Goal: Task Accomplishment & Management: Use online tool/utility

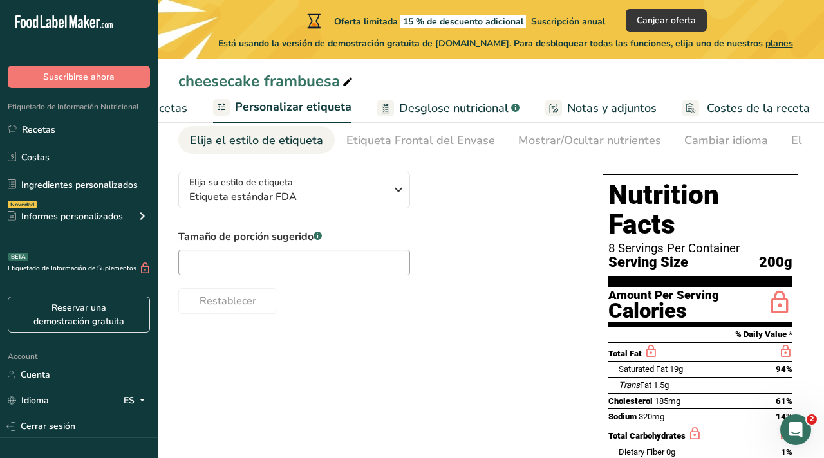
scroll to position [58, 0]
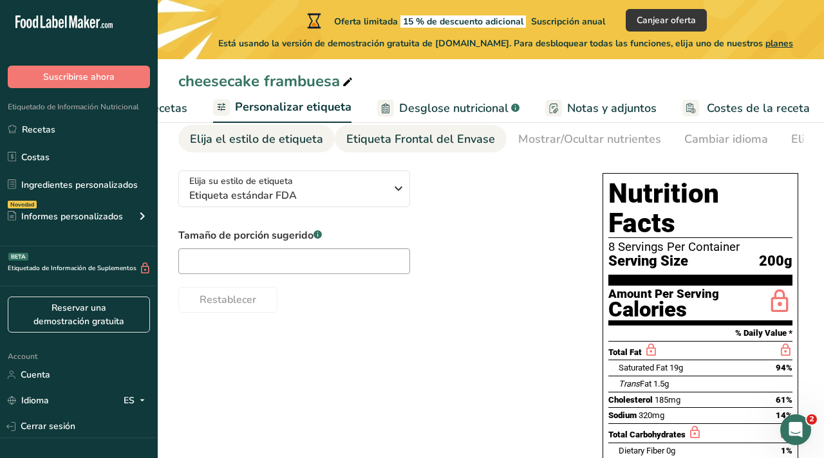
click at [402, 142] on div "Etiqueta Frontal del Envase" at bounding box center [420, 139] width 149 height 17
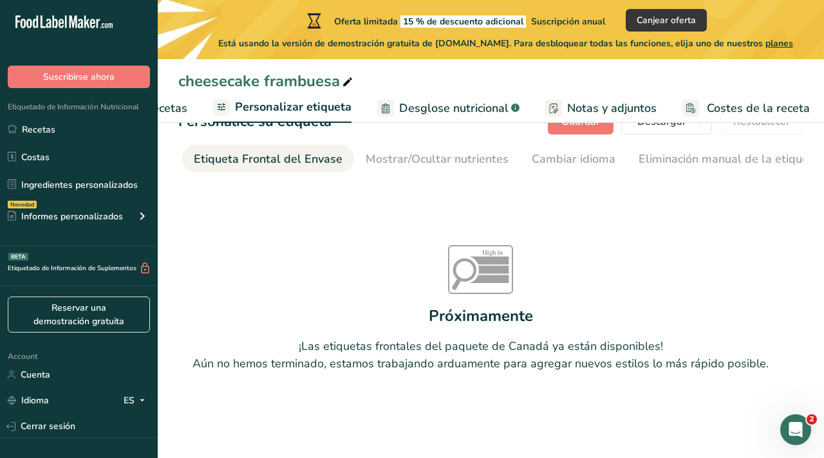
scroll to position [0, 153]
drag, startPoint x: 214, startPoint y: 158, endPoint x: 444, endPoint y: 139, distance: 231.1
click at [443, 140] on section "Personalice su etiqueta [GEOGRAPHIC_DATA] [GEOGRAPHIC_DATA] [PERSON_NAME] qué m…" at bounding box center [491, 273] width 666 height 370
drag, startPoint x: 408, startPoint y: 168, endPoint x: 427, endPoint y: 169, distance: 18.7
click at [434, 168] on link "Mostrar/Ocultar nutrientes" at bounding box center [436, 159] width 143 height 29
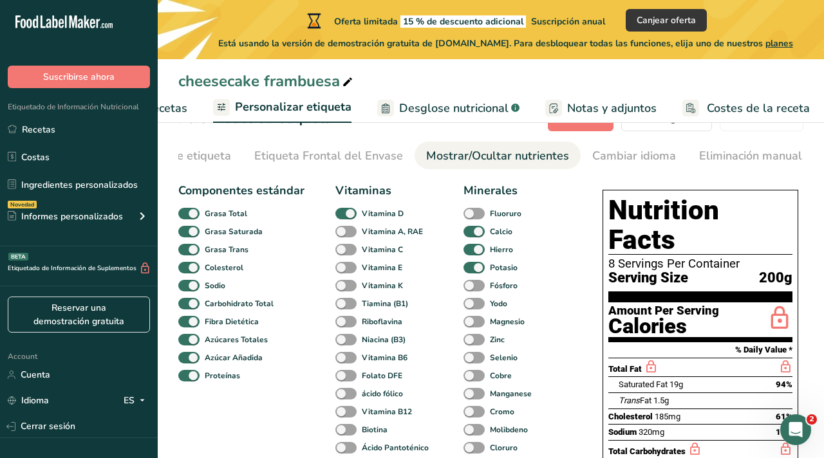
scroll to position [0, 0]
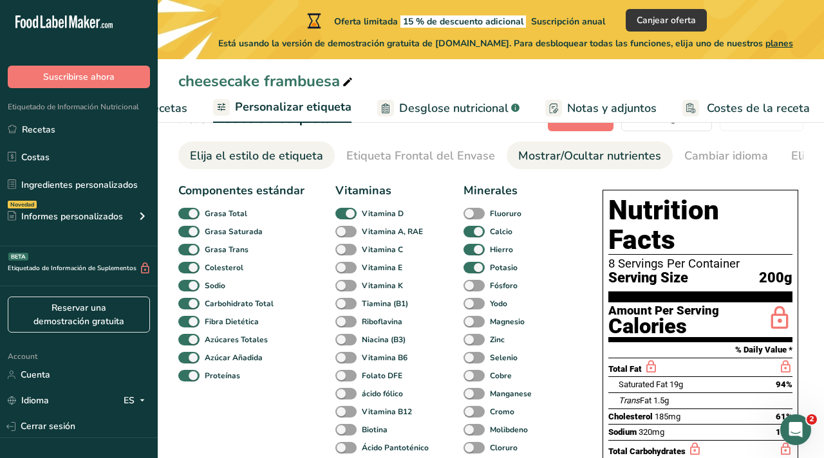
click at [258, 155] on div "Elija el estilo de etiqueta" at bounding box center [256, 155] width 133 height 17
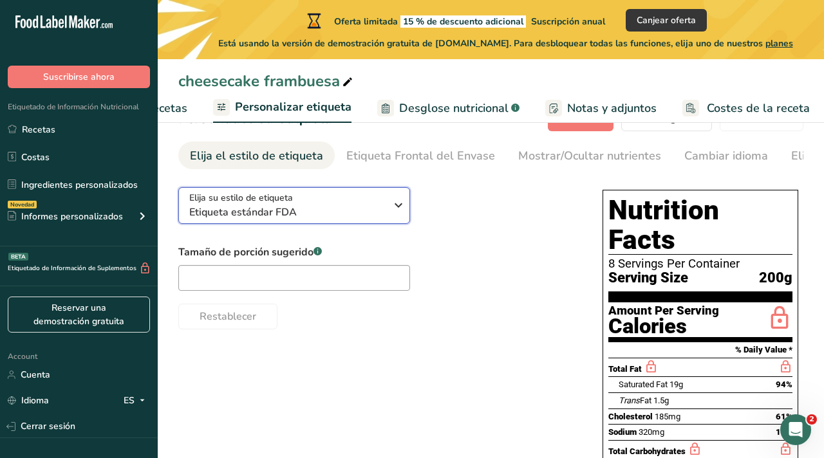
click at [372, 214] on span "Etiqueta estándar FDA" at bounding box center [287, 212] width 196 height 15
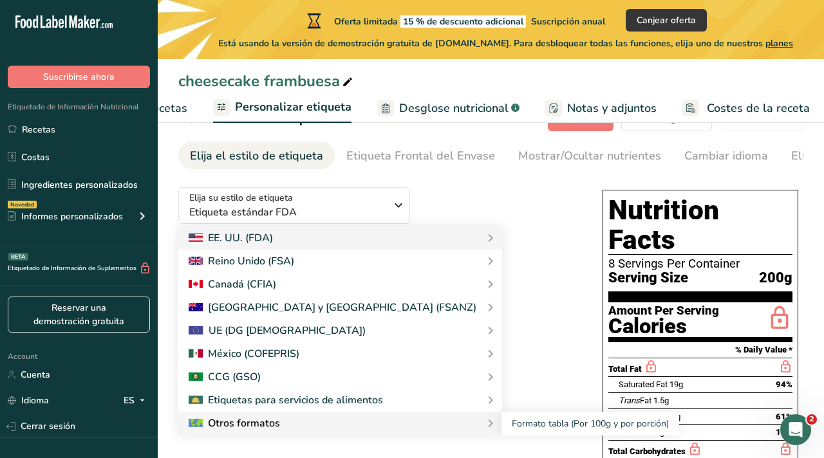
click at [307, 422] on div "Otros formatos" at bounding box center [340, 423] width 303 height 15
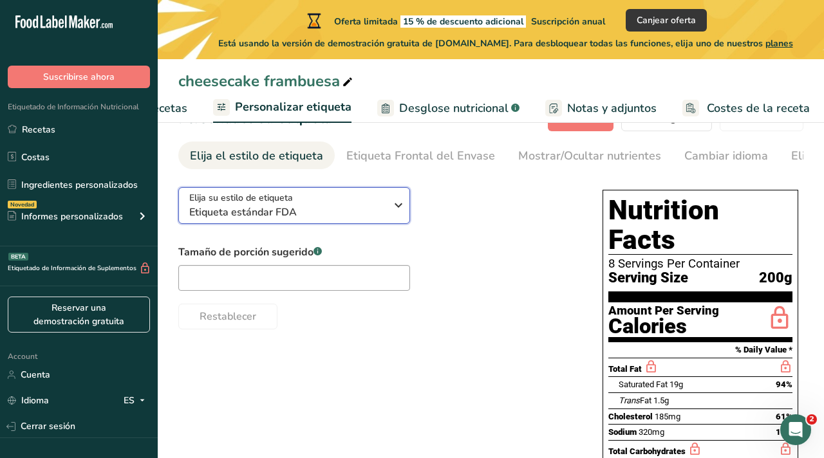
click at [350, 219] on span "Etiqueta estándar FDA" at bounding box center [287, 212] width 196 height 15
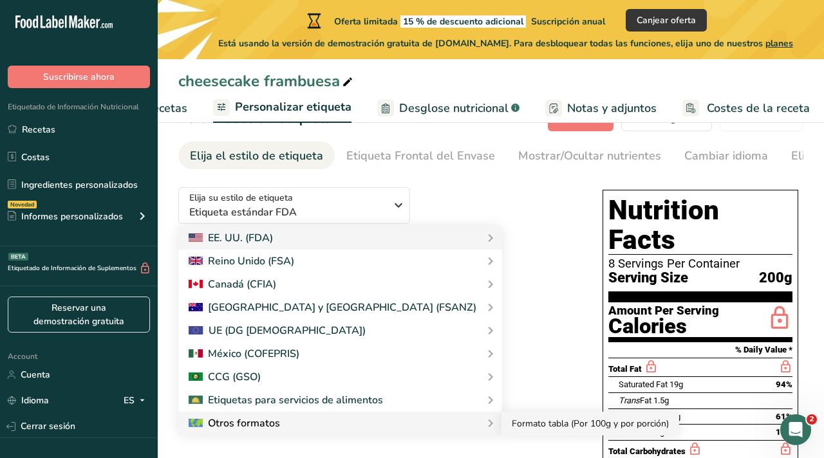
click at [501, 427] on link "Formato tabla (Por 100g y por porción)" at bounding box center [590, 424] width 178 height 24
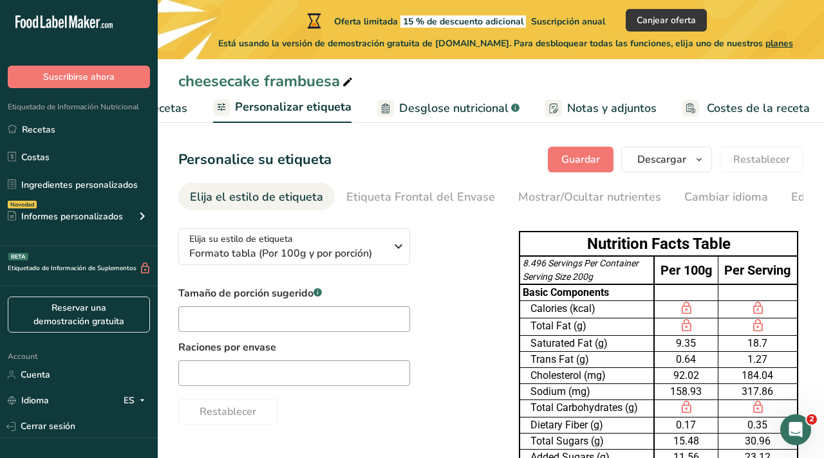
click at [465, 360] on div "Tamaño de porción sugerido .a-a{fill:#347362;}.b-a{fill:#fff;} Raciones por env…" at bounding box center [335, 355] width 315 height 139
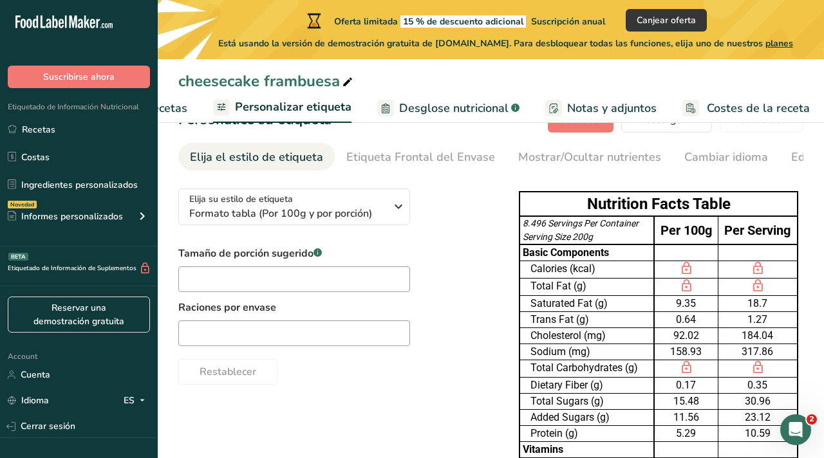
scroll to position [42, 0]
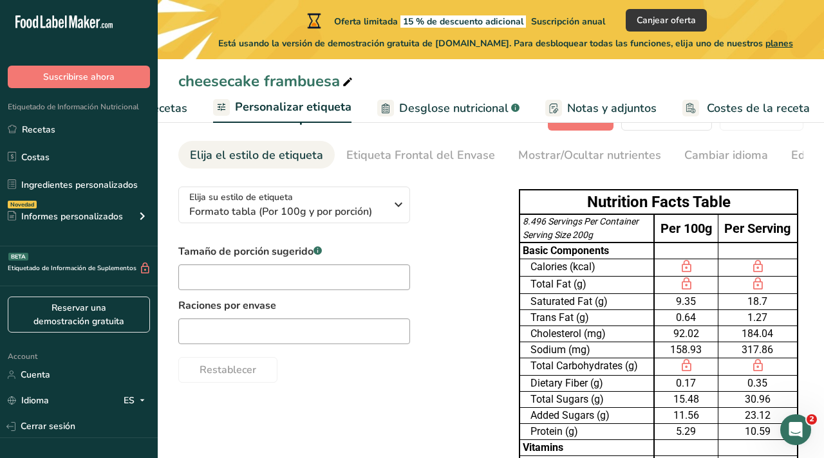
click at [173, 109] on span "Elaborador de recetas" at bounding box center [127, 108] width 119 height 17
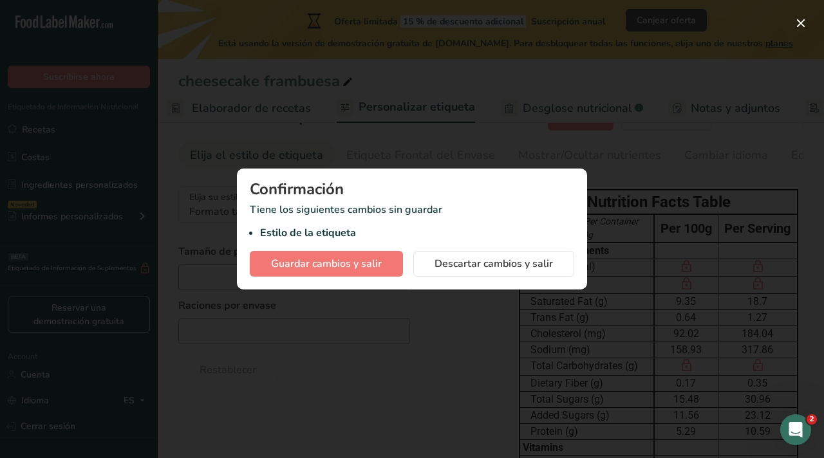
scroll to position [0, 179]
click at [344, 266] on span "Guardar cambios y salir" at bounding box center [326, 263] width 111 height 15
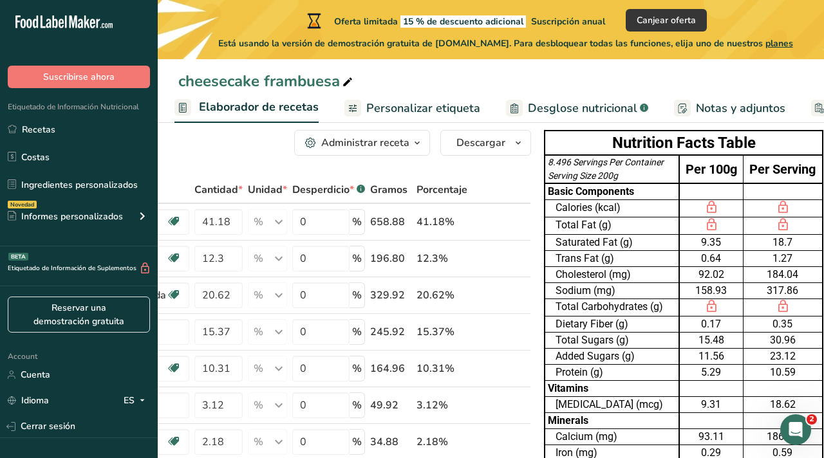
scroll to position [24, 0]
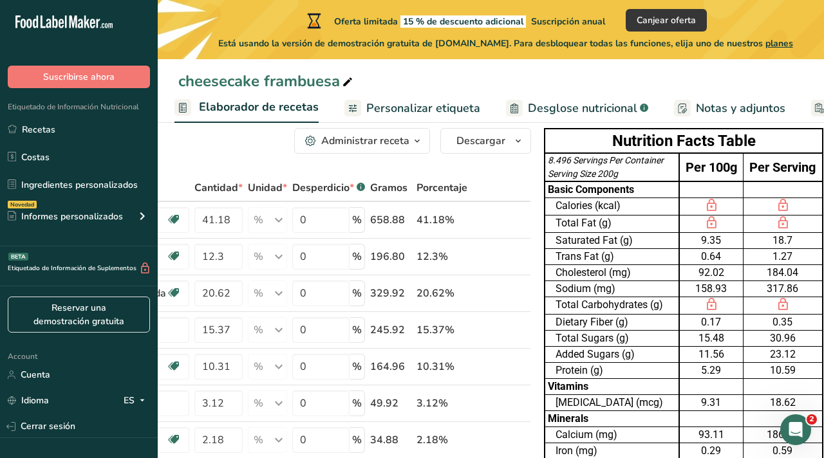
drag, startPoint x: 683, startPoint y: 168, endPoint x: 732, endPoint y: 170, distance: 49.6
click at [733, 170] on td "Per 100g" at bounding box center [711, 167] width 64 height 28
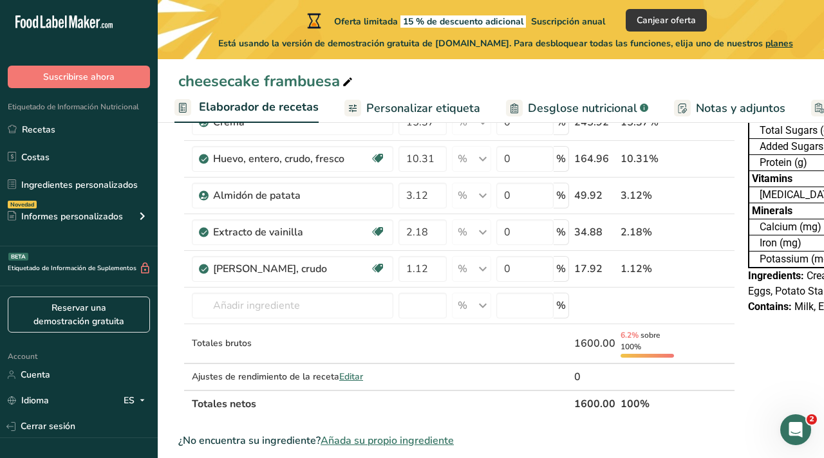
scroll to position [233, 0]
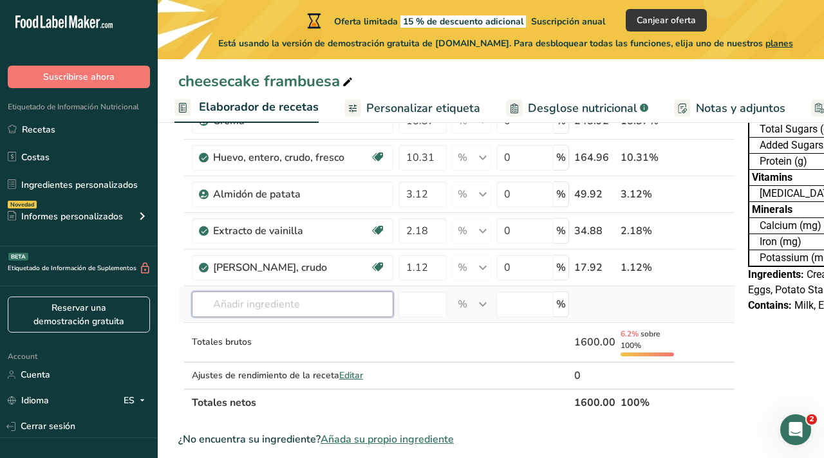
click at [249, 309] on input "text" at bounding box center [292, 305] width 201 height 26
